Goal: Task Accomplishment & Management: Use online tool/utility

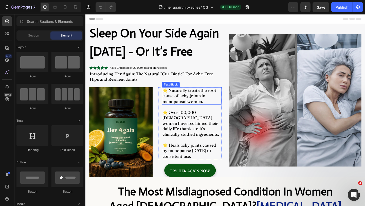
scroll to position [6, 0]
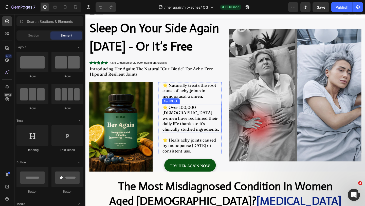
click at [203, 124] on p "⭐️ Over 100,000 UK women have reclaimed their daily life thanks to it's clinica…" at bounding box center [201, 127] width 64 height 30
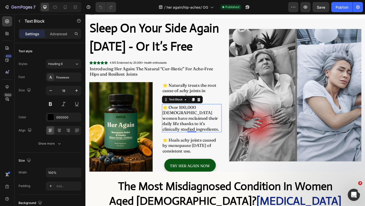
click at [203, 124] on p "⭐️ Over 100,000 UK women have reclaimed their daily life thanks to it's clinica…" at bounding box center [201, 127] width 64 height 30
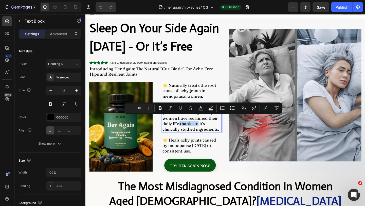
click at [212, 125] on p "⭐️ Over 100,000 UK women have reclaimed their daily life thanks to it's clinica…" at bounding box center [201, 127] width 64 height 30
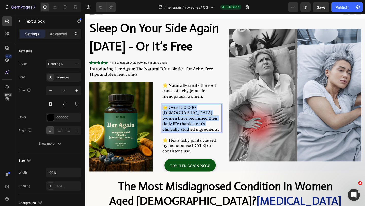
click at [212, 125] on p "⭐️ Over 100,000 UK women have reclaimed their daily life thanks to it's clinica…" at bounding box center [201, 127] width 64 height 30
copy p "⭐️ Over 100,000 UK women have reclaimed their daily life thanks to it's clinica…"
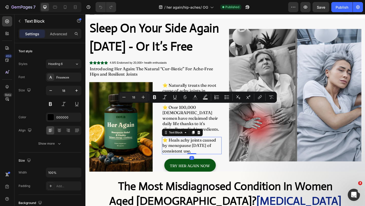
click at [210, 152] on p "⭐️ Heals achy joints caused by menopause within 60 days of consistent use." at bounding box center [201, 157] width 64 height 18
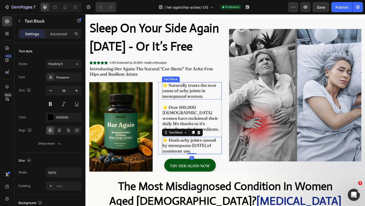
click at [214, 98] on p "⭐️ Naturally treats the root cause of achy joints in menopausal women." at bounding box center [201, 97] width 64 height 18
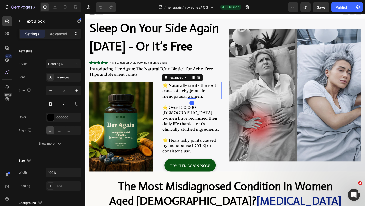
click at [214, 98] on p "⭐️ Naturally treats the root cause of achy joints in menopausal women." at bounding box center [201, 97] width 64 height 18
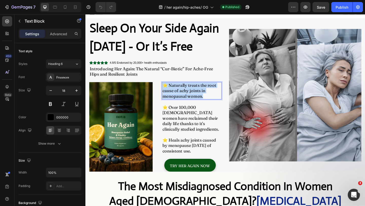
click at [214, 98] on p "⭐️ Naturally treats the root cause of achy joints in menopausal women." at bounding box center [201, 97] width 64 height 18
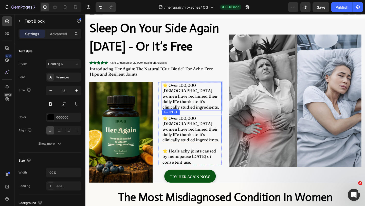
click at [199, 126] on p "⭐️ Over 100,000 UK women have reclaimed their daily life thanks to it's clinica…" at bounding box center [201, 139] width 64 height 30
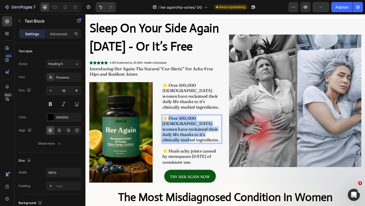
drag, startPoint x: 219, startPoint y: 140, endPoint x: 176, endPoint y: 122, distance: 47.3
click at [176, 124] on p "⭐️ Over 100,000 UK women have reclaimed their daily life thanks to it's clinica…" at bounding box center [201, 139] width 64 height 30
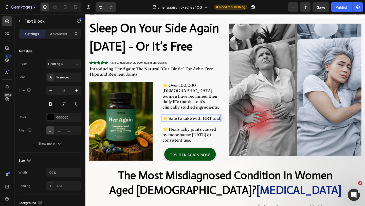
click at [176, 124] on p "⭐️ Safe to take with HRT and" at bounding box center [200, 127] width 63 height 6
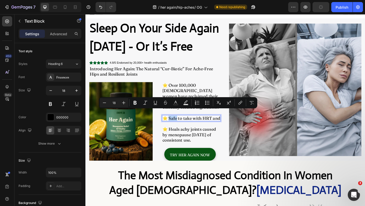
click at [182, 124] on p "⭐️ Safe to take with HRT and" at bounding box center [200, 127] width 63 height 6
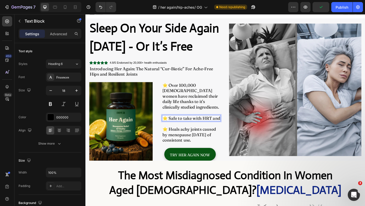
click at [226, 124] on p "⭐️ Safe to take with HRT and" at bounding box center [200, 127] width 63 height 6
click at [230, 124] on p "⭐️ Safe to take with HRT and" at bounding box center [200, 127] width 63 height 6
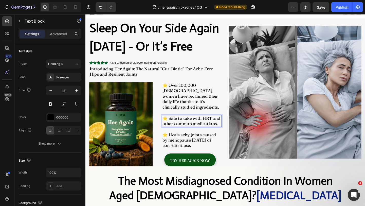
click at [217, 124] on p "⭐️ Safe to take with HRT and other common medications." at bounding box center [201, 130] width 64 height 12
copy p "⭐️ Safe to take with HRT and other common medications."
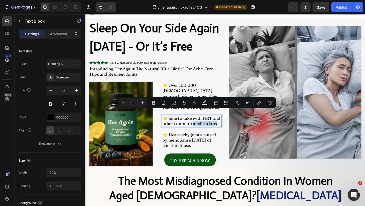
click at [189, 124] on p "⭐️ Safe to take with HRT and other common medications." at bounding box center [201, 130] width 64 height 12
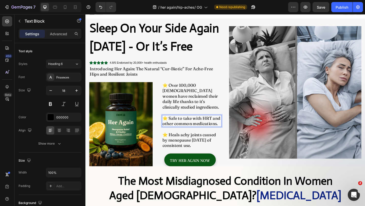
click at [189, 124] on p "⭐️ Safe to take with HRT and other common medications." at bounding box center [201, 130] width 64 height 12
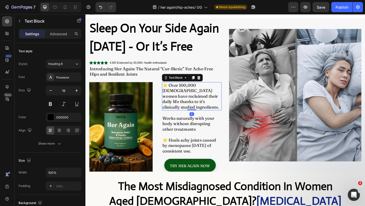
click at [172, 93] on p "⭐️ Over 100,000 UK women have reclaimed their daily life thanks to it's clinica…" at bounding box center [201, 103] width 64 height 30
click at [171, 92] on p "⭐️ Over 100,000 UK women have reclaimed their daily life thanks to it's clinica…" at bounding box center [201, 103] width 64 height 30
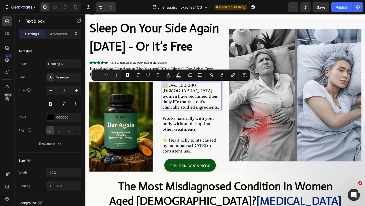
copy p "⭐️"
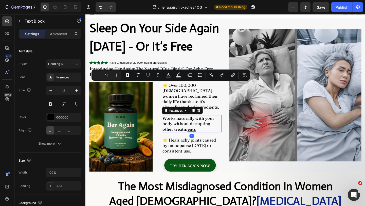
click at [170, 124] on p "Works naturally with your body without disrupting other treatments" at bounding box center [201, 133] width 64 height 18
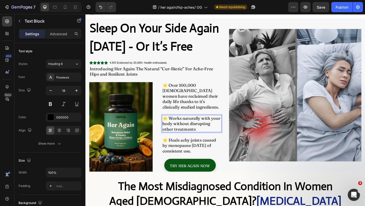
click at [217, 133] on p "⭐️ Works naturally with your body without disrupting other treatments" at bounding box center [201, 133] width 64 height 18
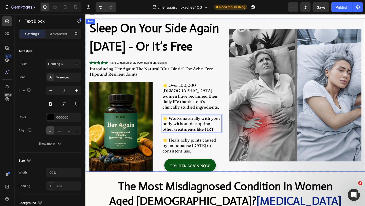
click at [236, 176] on div "Sleep On Your Side Again In 60 Days - Or It’s Free Heading 4.8/5 Endorsed by 20…" at bounding box center [237, 102] width 304 height 166
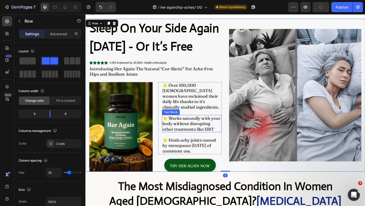
click at [217, 127] on p "⭐️ Works naturally with your body without disrupting other treatments like HRT" at bounding box center [201, 133] width 64 height 18
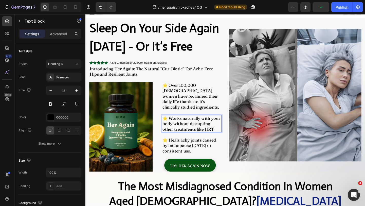
click at [226, 132] on p "⭐️ Works naturally with your body without disrupting other treatments like HRT" at bounding box center [201, 133] width 64 height 18
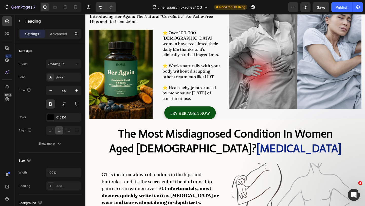
scroll to position [17, 0]
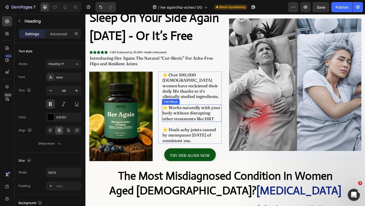
click at [213, 121] on p "⭐️ Works naturally with your body without disrupting other treatments like HRT" at bounding box center [201, 122] width 64 height 18
click at [228, 121] on p "⭐️ Works naturally with your body without disrupting other treatments like HRT" at bounding box center [201, 122] width 64 height 18
drag, startPoint x: 228, startPoint y: 121, endPoint x: 207, endPoint y: 121, distance: 20.5
click at [207, 121] on p "⭐️ Works naturally with your body without disrupting other treatments like HRT" at bounding box center [201, 122] width 64 height 18
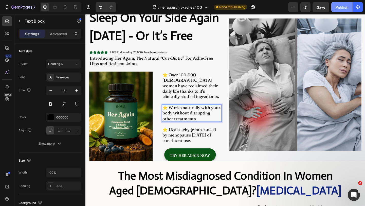
click at [340, 5] on div "Publish" at bounding box center [341, 7] width 13 height 5
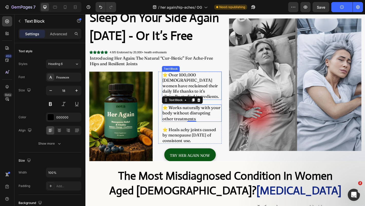
click at [217, 88] on p "⭐️ Over 100,000 UK women have reclaimed their daily life thanks to it's clinica…" at bounding box center [201, 92] width 64 height 30
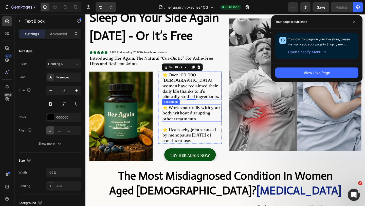
scroll to position [0, 0]
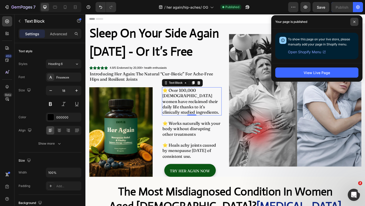
click at [353, 22] on icon at bounding box center [354, 22] width 3 height 3
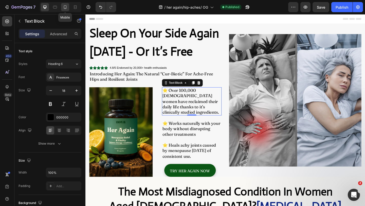
click at [65, 8] on icon at bounding box center [65, 7] width 3 height 4
type input "16"
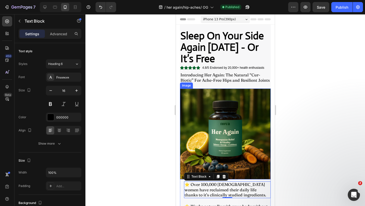
click at [245, 120] on img at bounding box center [225, 133] width 91 height 91
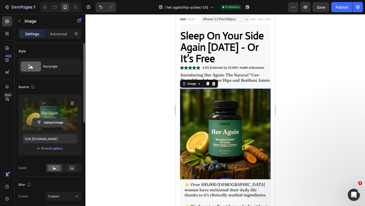
click at [47, 121] on input "file" at bounding box center [49, 122] width 35 height 9
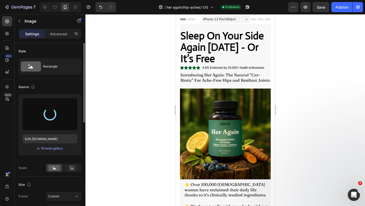
type input "https://cdn.shopify.com/s/files/1/0903/0418/4691/files/gempages_551024404268582…"
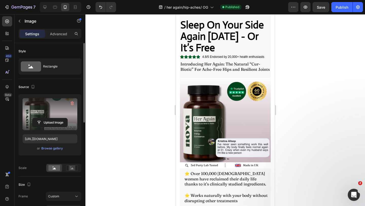
click at [317, 102] on div at bounding box center [224, 110] width 279 height 192
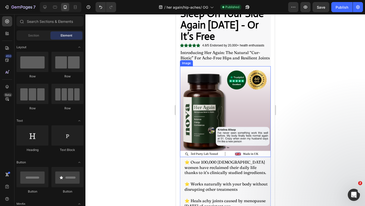
scroll to position [24, 0]
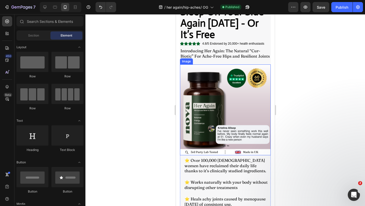
click at [308, 115] on div at bounding box center [224, 110] width 279 height 192
click at [344, 8] on div "Publish" at bounding box center [341, 7] width 13 height 5
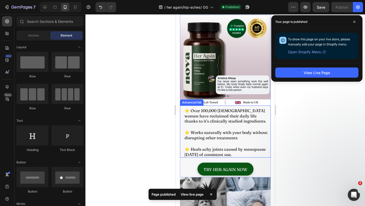
scroll to position [10, 0]
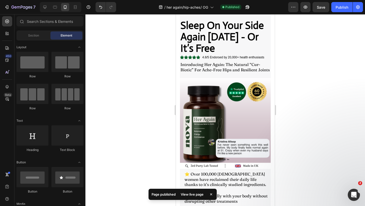
click at [313, 127] on div at bounding box center [224, 110] width 279 height 192
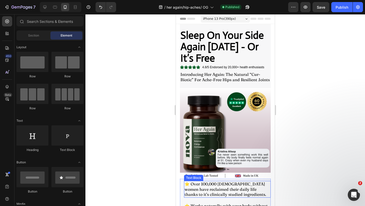
scroll to position [0, 0]
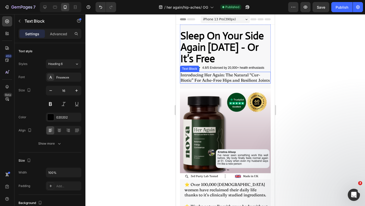
click at [249, 78] on span "Introducing Her Again: The Natural “Cur-Biotic” For Ache-Free Hips and Resilien…" at bounding box center [224, 77] width 89 height 10
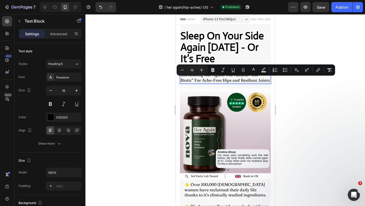
click at [248, 76] on span "Introducing Her Again: The Natural “Cur-Biotic” For Ache-Free Hips and Resilien…" at bounding box center [224, 77] width 89 height 10
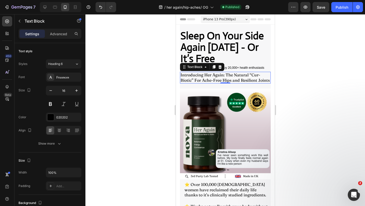
click at [292, 84] on div at bounding box center [224, 110] width 279 height 192
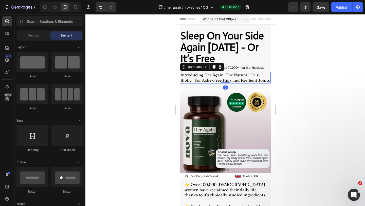
click at [238, 76] on span "Introducing Her Again: The Natural “Cur-Biotic” For Ache-Free Hips and Resilien…" at bounding box center [224, 77] width 89 height 10
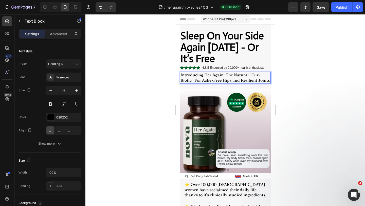
click at [238, 76] on span "Introducing Her Again: The Natural “Cur-Biotic” For Ache-Free Hips and Resilien…" at bounding box center [224, 77] width 89 height 10
click at [281, 77] on div at bounding box center [224, 110] width 279 height 192
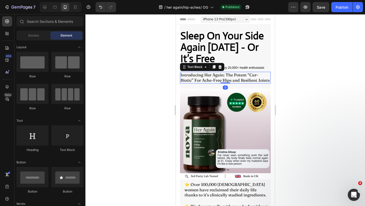
click at [252, 75] on span "Introducing Her Again: The Potent “Cur-Biotic” For Ache-Free Hips and Resilient…" at bounding box center [224, 77] width 89 height 10
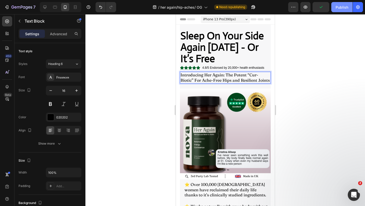
click at [338, 7] on div "Publish" at bounding box center [341, 7] width 13 height 5
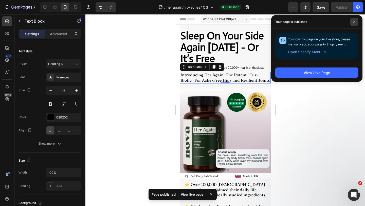
click at [354, 20] on span at bounding box center [354, 22] width 8 height 8
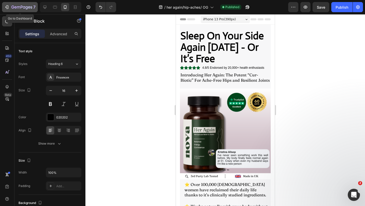
click at [10, 5] on div "7" at bounding box center [19, 7] width 31 height 6
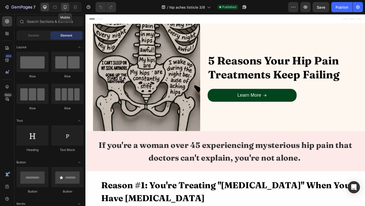
click at [67, 8] on icon at bounding box center [65, 7] width 5 height 5
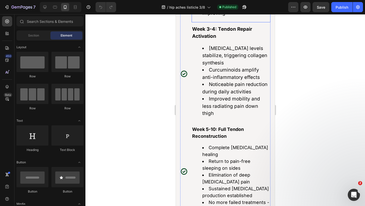
scroll to position [1879, 0]
click at [55, 8] on icon at bounding box center [54, 7] width 5 height 5
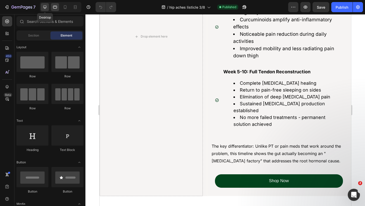
click at [43, 7] on icon at bounding box center [44, 7] width 3 height 3
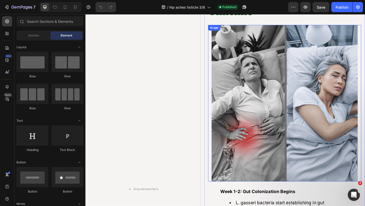
scroll to position [1737, 0]
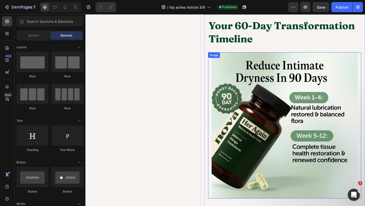
click at [302, 121] on img at bounding box center [301, 134] width 159 height 159
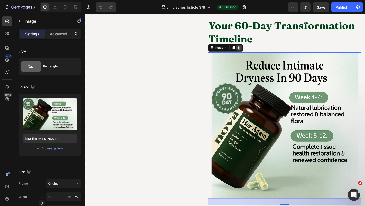
click at [255, 50] on div at bounding box center [252, 51] width 6 height 6
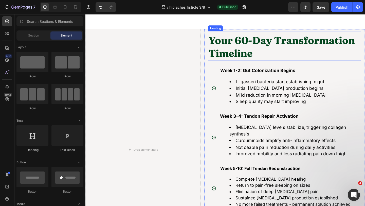
scroll to position [1609, 0]
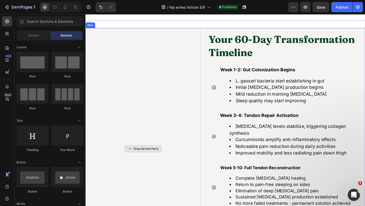
click at [202, 75] on div "Drop element here" at bounding box center [147, 160] width 125 height 262
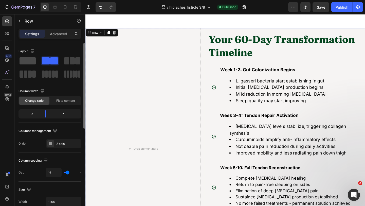
click at [25, 59] on span at bounding box center [28, 60] width 16 height 7
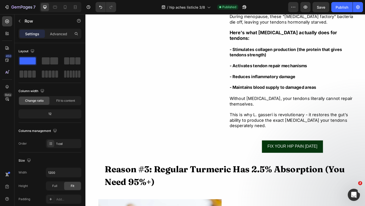
scroll to position [395, 0]
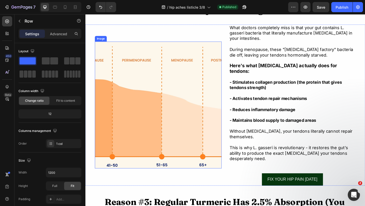
click at [208, 85] on img at bounding box center [165, 113] width 138 height 138
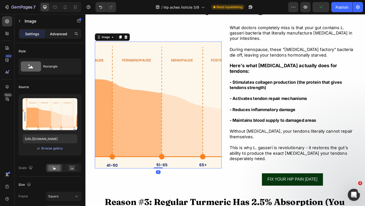
click at [62, 30] on div "Advanced" at bounding box center [58, 34] width 25 height 8
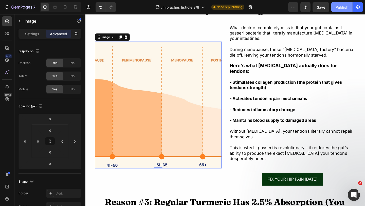
click at [340, 10] on button "Publish" at bounding box center [341, 7] width 21 height 10
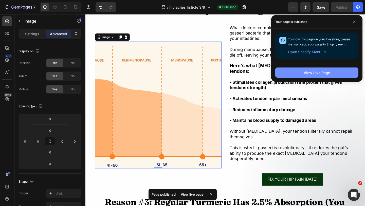
click at [321, 72] on div "View Live Page" at bounding box center [317, 72] width 26 height 5
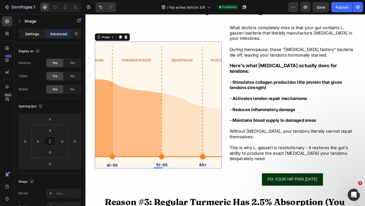
click at [40, 37] on div "Settings" at bounding box center [32, 34] width 25 height 8
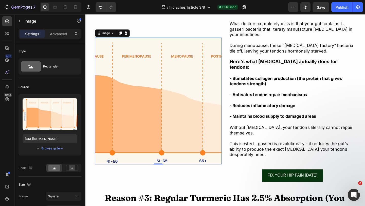
scroll to position [400, 0]
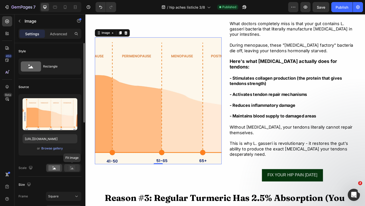
click at [71, 166] on rect at bounding box center [72, 167] width 7 height 5
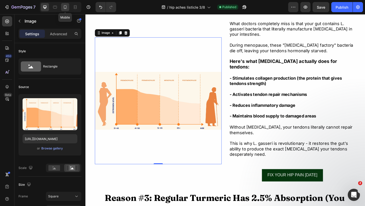
click at [64, 10] on div at bounding box center [65, 7] width 8 height 8
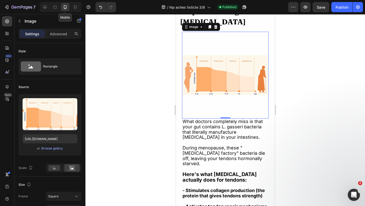
scroll to position [402, 0]
drag, startPoint x: 225, startPoint y: 118, endPoint x: 225, endPoint y: 110, distance: 8.1
click at [225, 110] on div "Image 0" at bounding box center [225, 75] width 87 height 87
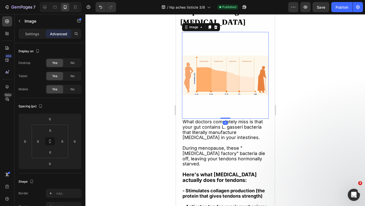
click at [230, 34] on img at bounding box center [225, 75] width 87 height 87
drag, startPoint x: 313, startPoint y: 62, endPoint x: 96, endPoint y: 48, distance: 217.9
click at [313, 62] on div at bounding box center [224, 110] width 279 height 192
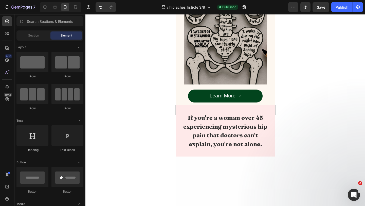
scroll to position [0, 0]
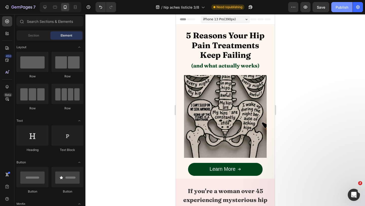
click at [335, 9] on button "Publish" at bounding box center [341, 7] width 21 height 10
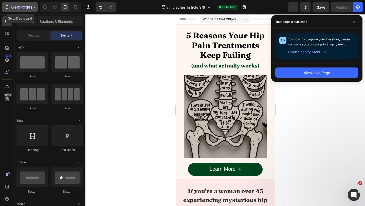
click at [11, 8] on div "7" at bounding box center [19, 7] width 31 height 6
